Goal: Transaction & Acquisition: Purchase product/service

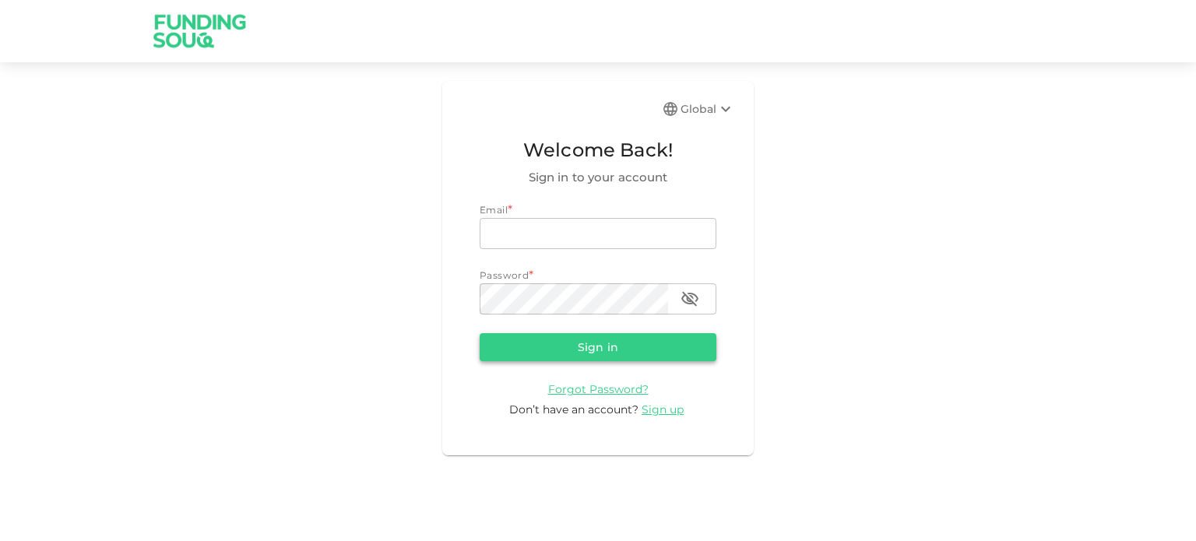
type input "saqib.awan@outlook.com"
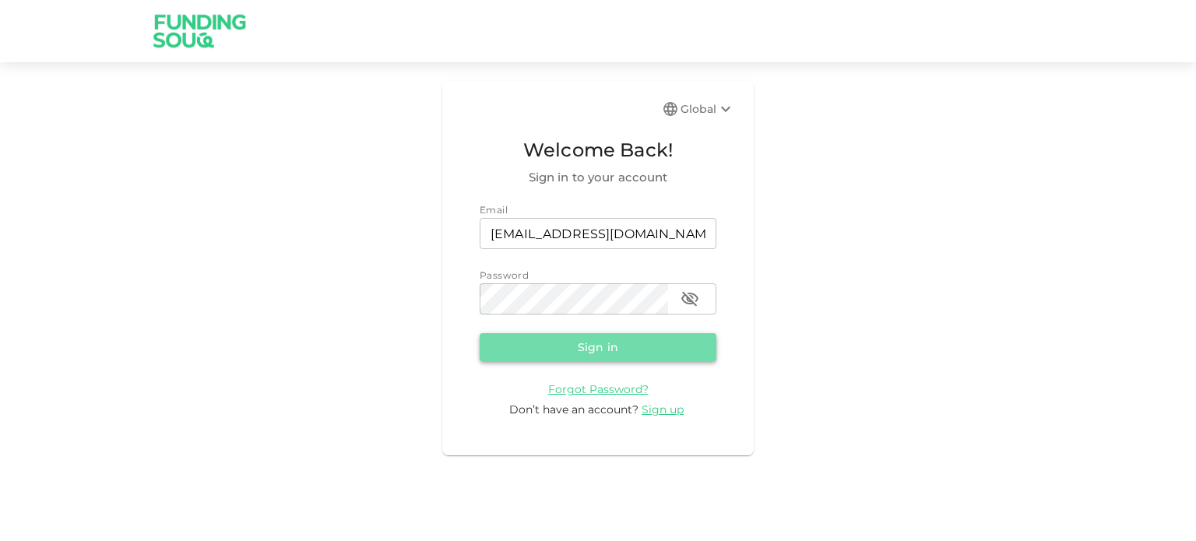
click at [599, 349] on button "Sign in" at bounding box center [598, 347] width 237 height 28
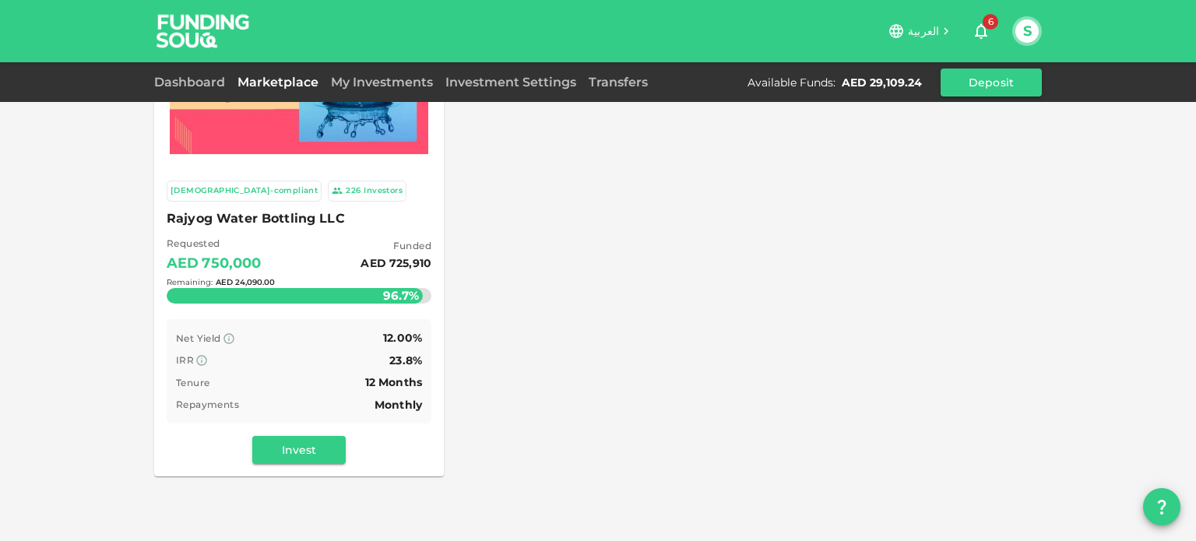
scroll to position [156, 0]
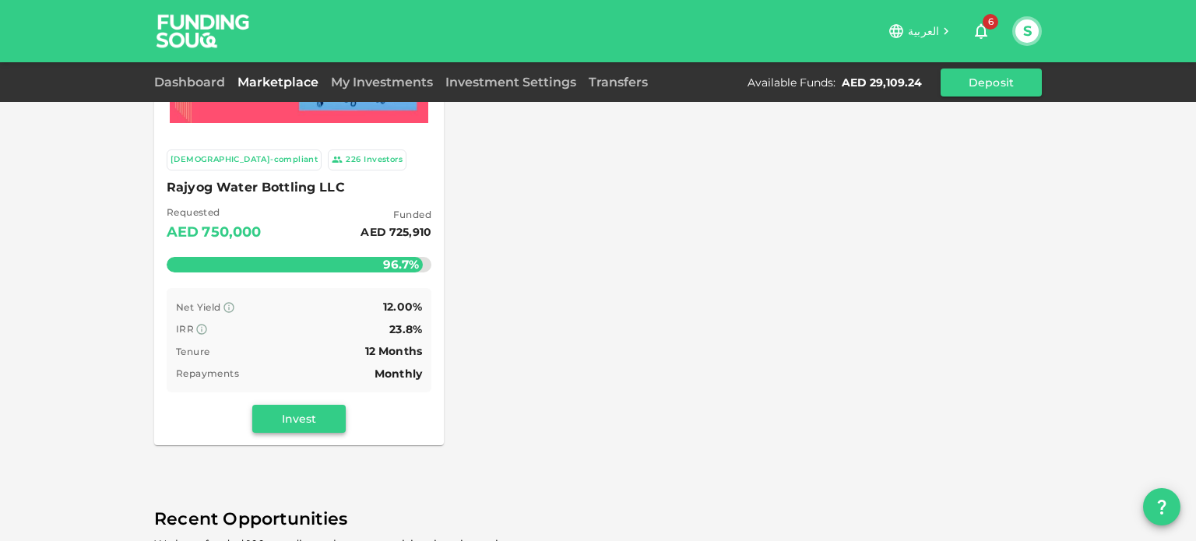
click at [308, 414] on button "Invest" at bounding box center [298, 419] width 93 height 28
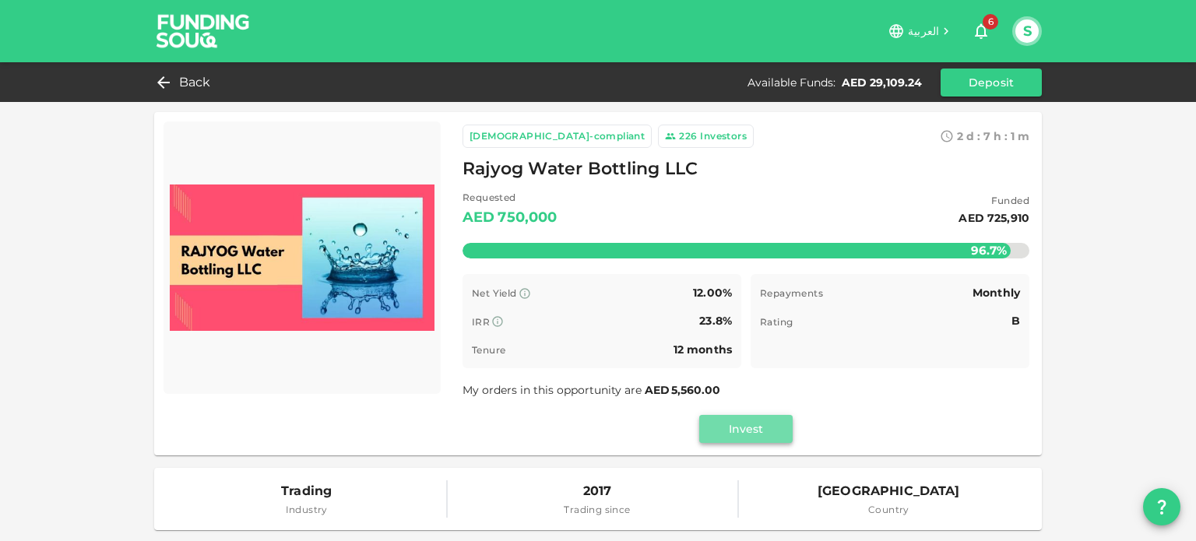
click at [747, 435] on button "Invest" at bounding box center [745, 429] width 93 height 28
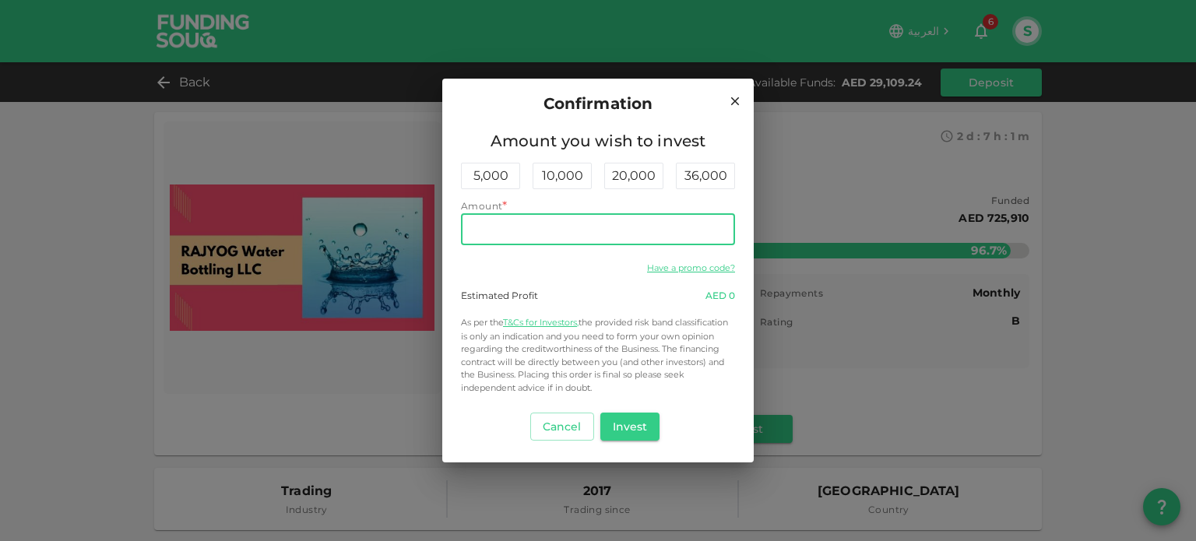
click at [624, 240] on input "Amount" at bounding box center [598, 229] width 274 height 31
type input "24,090"
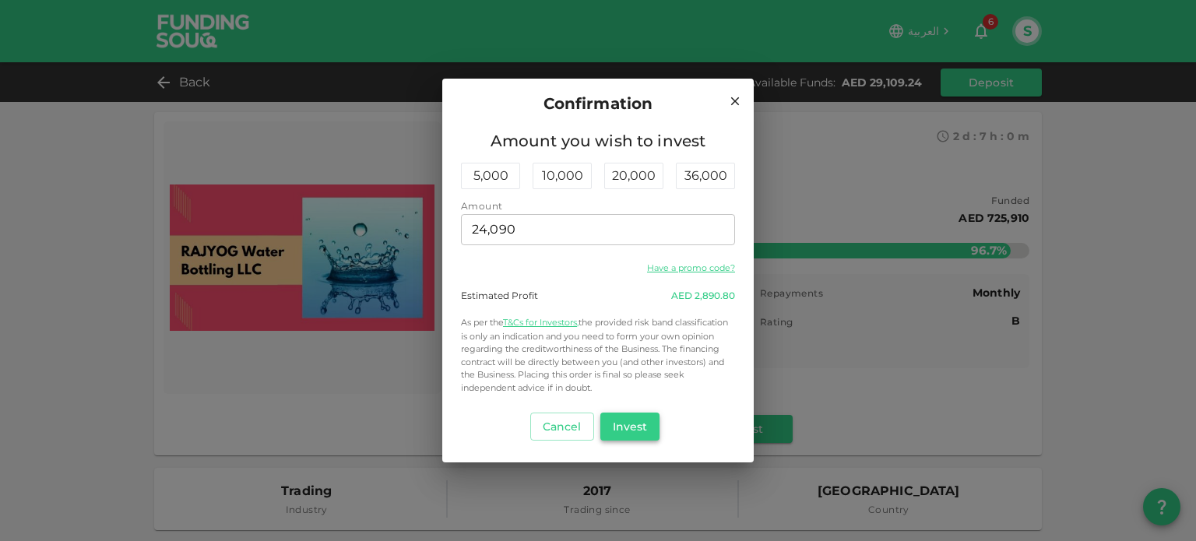
click at [632, 434] on button "Invest" at bounding box center [630, 427] width 60 height 28
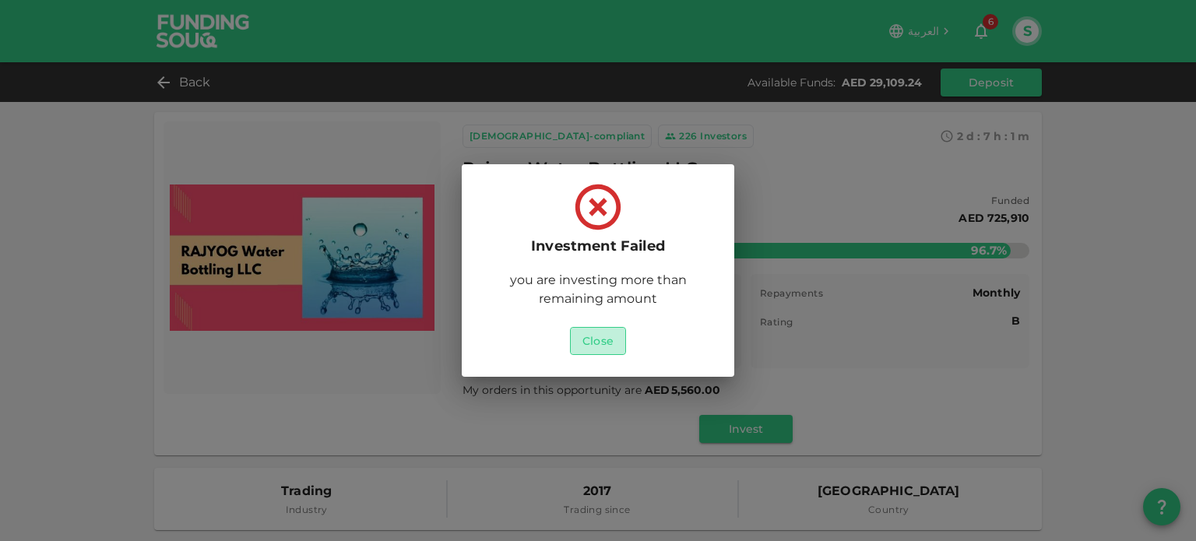
click at [601, 339] on button "Close" at bounding box center [598, 341] width 56 height 28
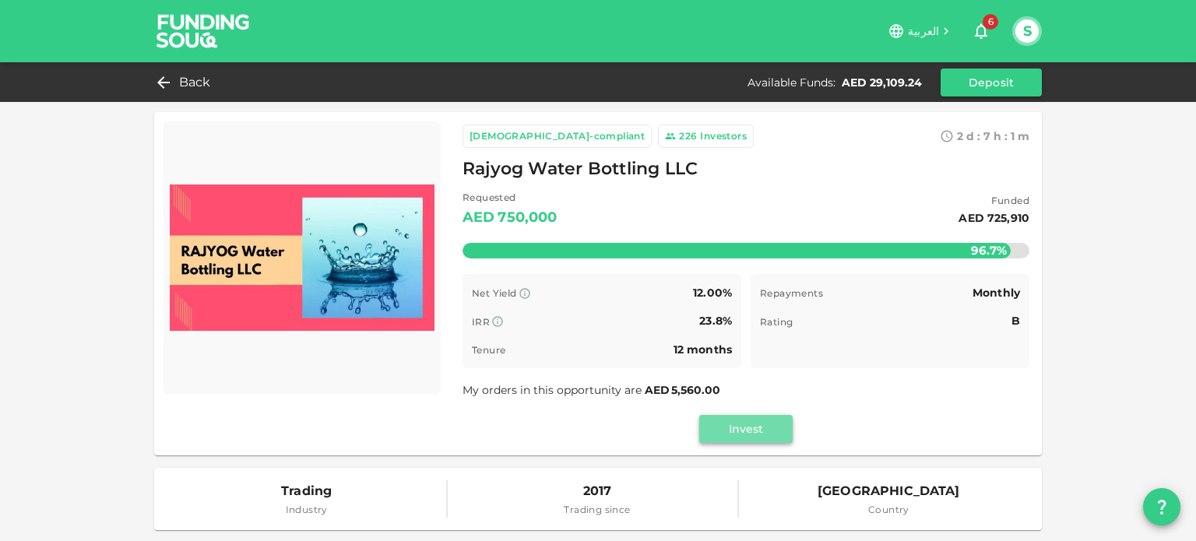
click at [732, 426] on button "Invest" at bounding box center [745, 429] width 93 height 28
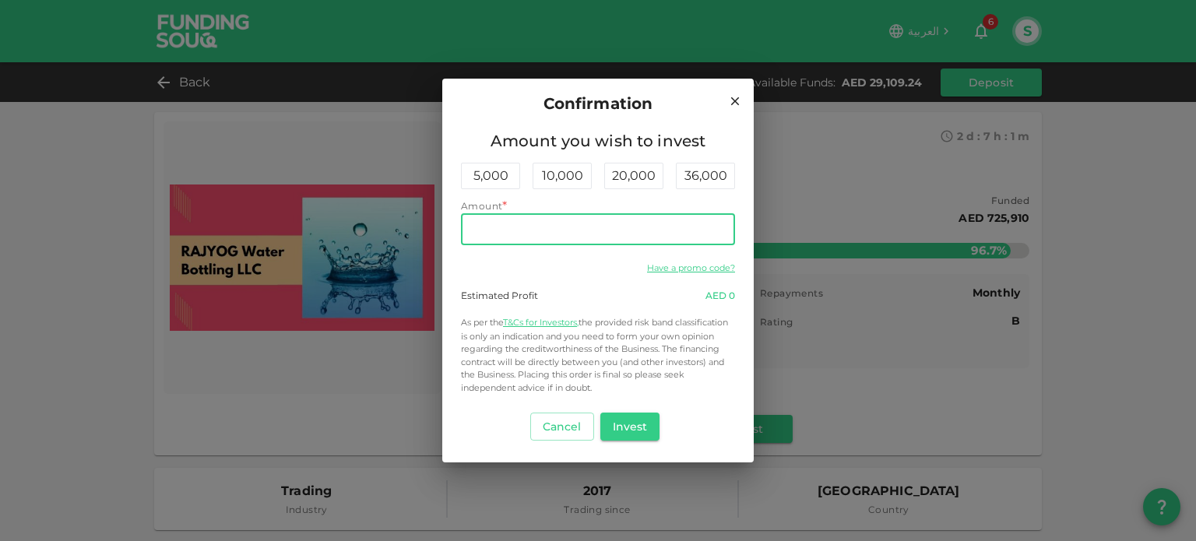
click at [547, 225] on input "Amount" at bounding box center [598, 229] width 274 height 31
type input "24,000"
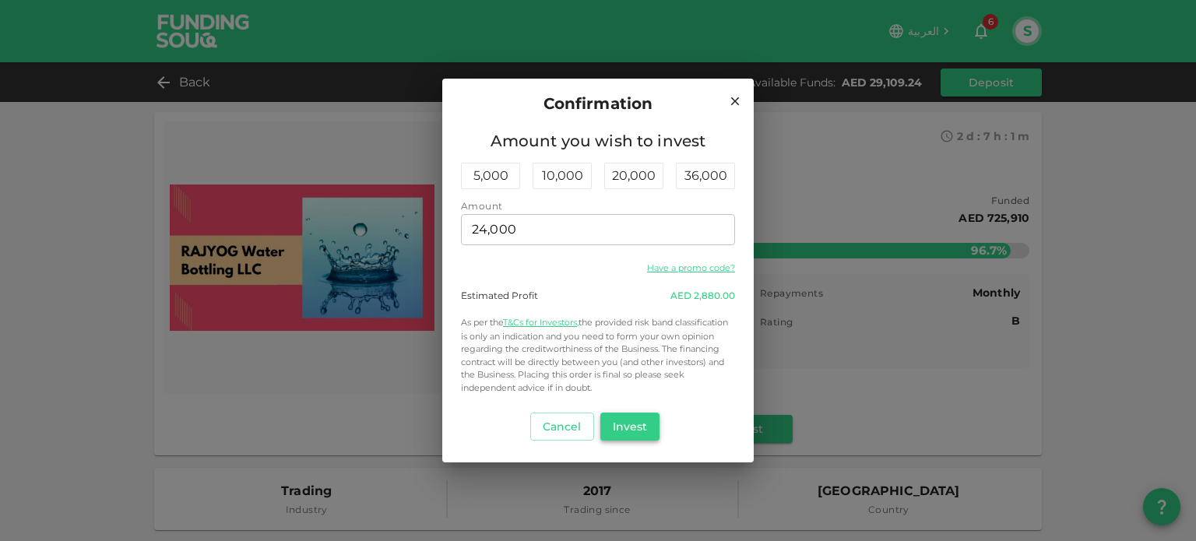
click at [639, 429] on button "Invest" at bounding box center [630, 427] width 60 height 28
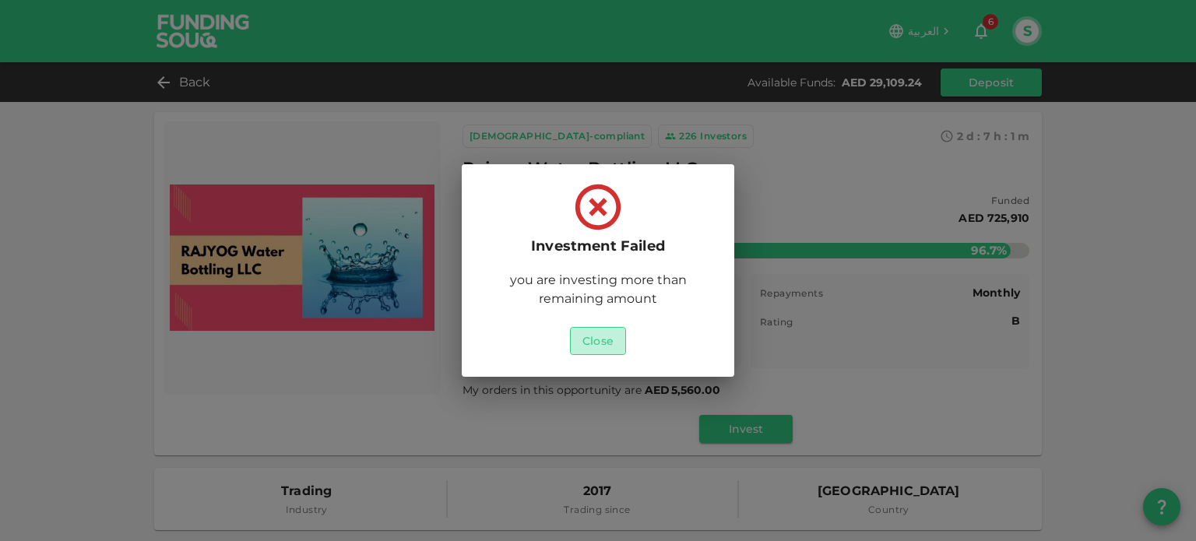
click at [592, 338] on button "Close" at bounding box center [598, 341] width 56 height 28
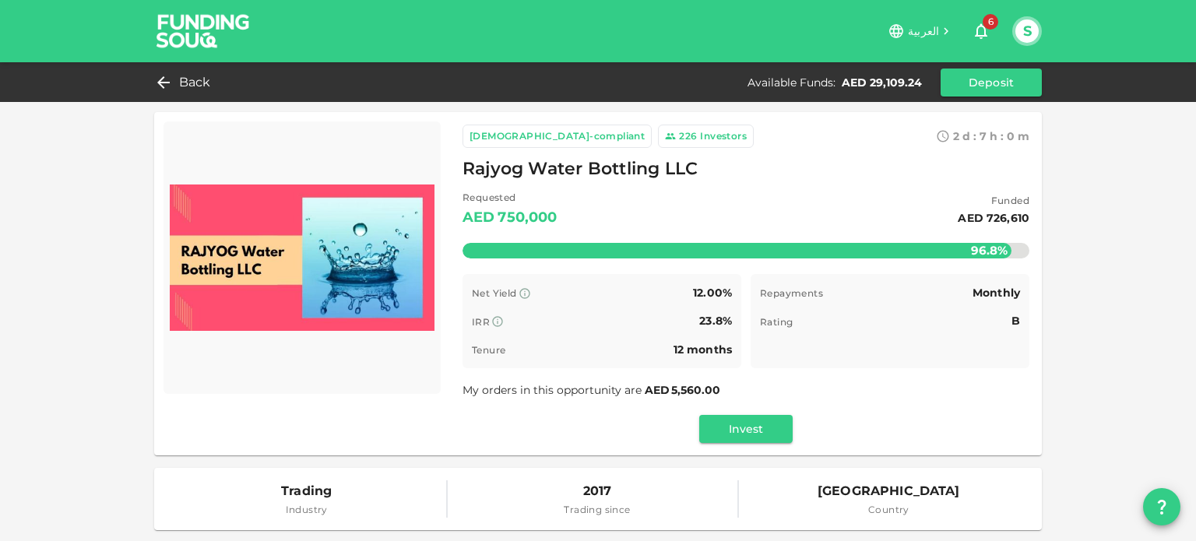
click at [1015, 384] on div "My orders in this opportunity are AED 5,560.00" at bounding box center [745, 390] width 567 height 19
click at [747, 432] on button "Invest" at bounding box center [745, 429] width 93 height 28
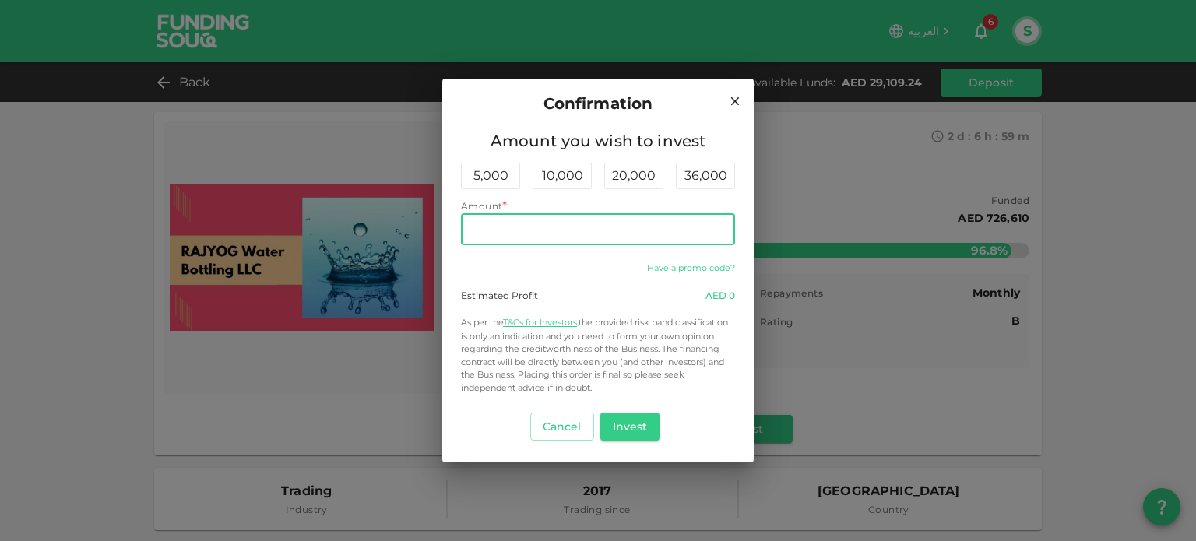
click at [576, 236] on input "Amount" at bounding box center [598, 229] width 274 height 31
type input "20,000"
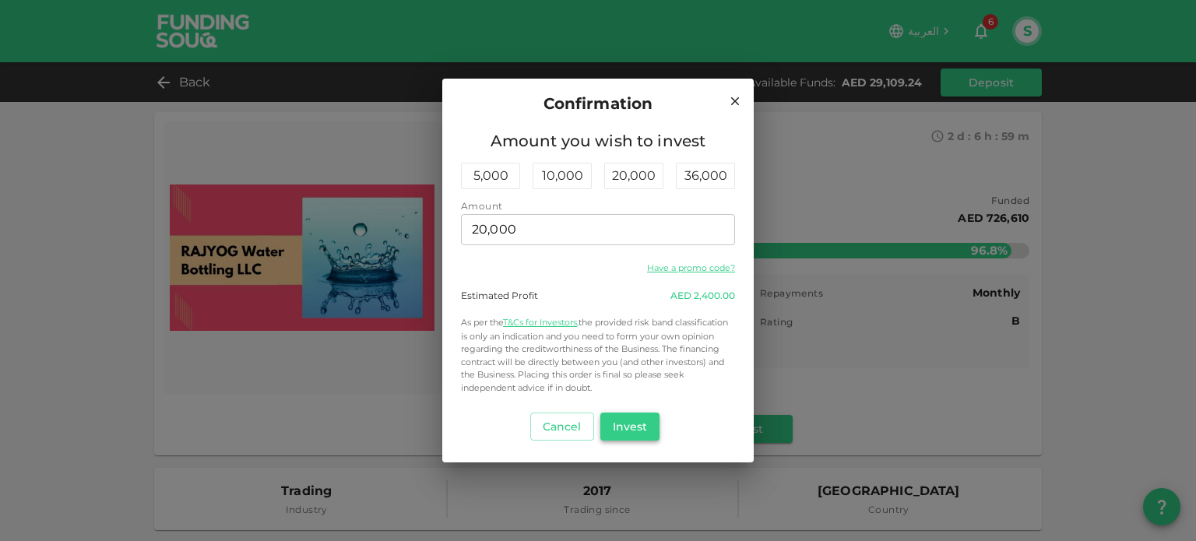
click at [636, 425] on button "Invest" at bounding box center [630, 427] width 60 height 28
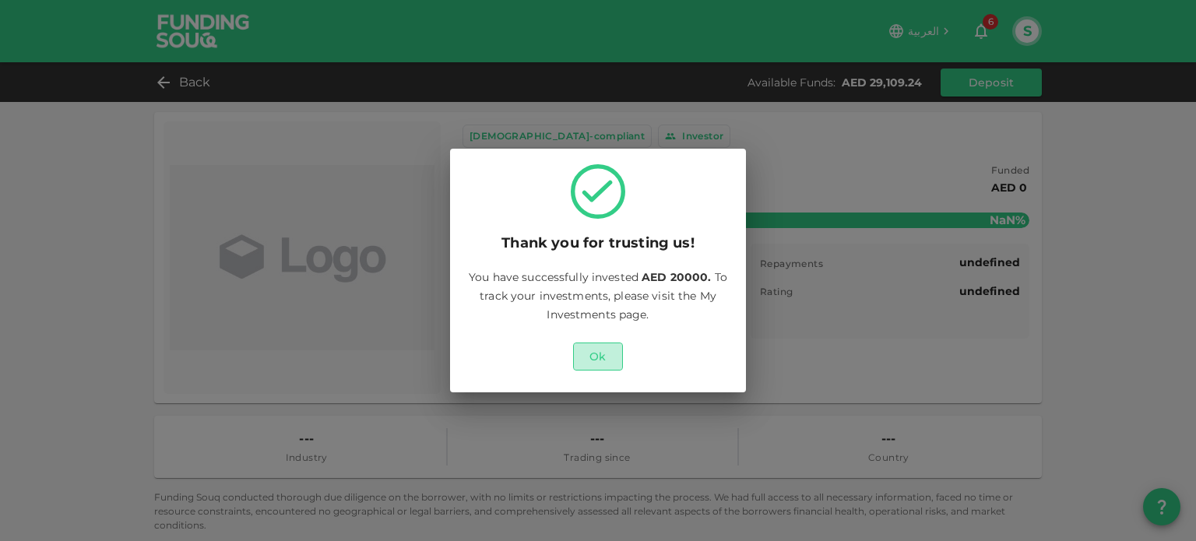
click at [595, 356] on button "Ok" at bounding box center [598, 357] width 50 height 28
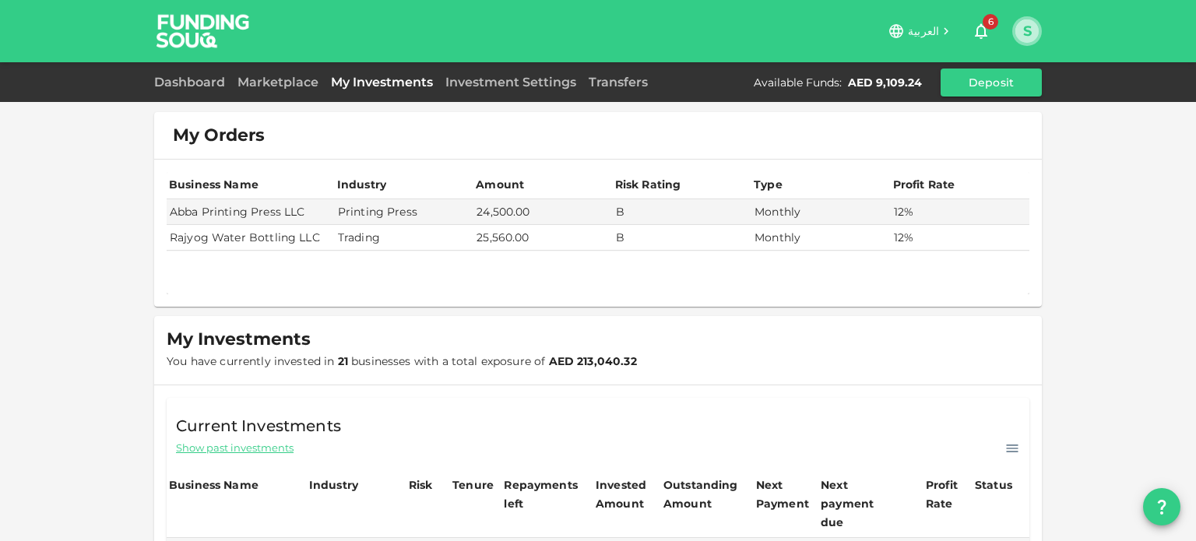
click at [1022, 37] on button "S" at bounding box center [1026, 30] width 23 height 23
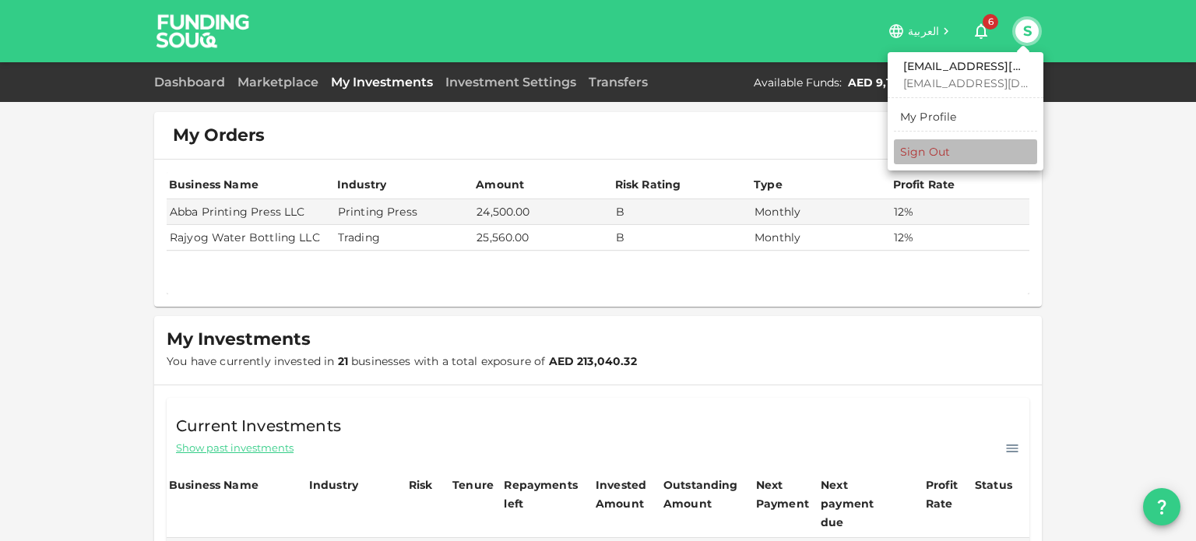
click at [928, 152] on div "Sign Out" at bounding box center [925, 152] width 50 height 16
